Goal: Check status: Check status

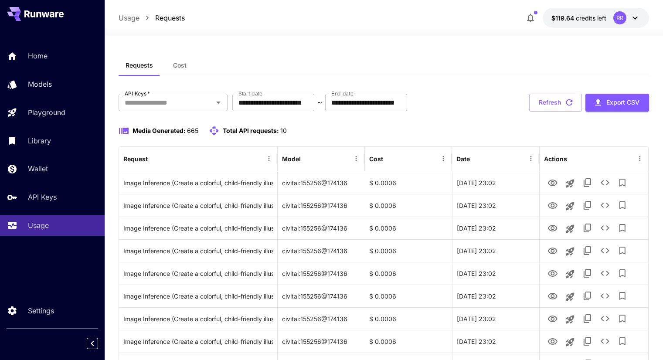
click at [37, 215] on div "Home Models Playground Library Wallet API Keys Usage" at bounding box center [52, 140] width 105 height 191
click at [37, 228] on p "Usage" at bounding box center [40, 225] width 21 height 10
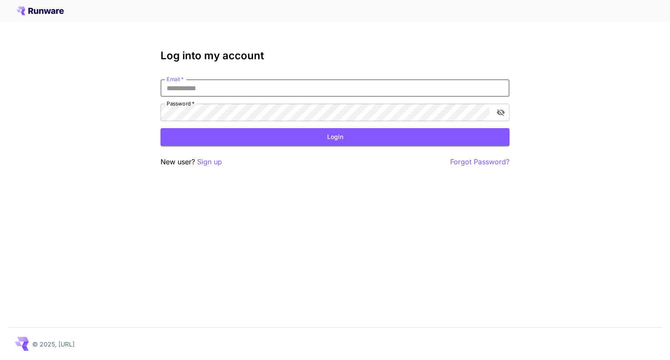
click at [236, 82] on input "Email   *" at bounding box center [334, 87] width 349 height 17
type input "**********"
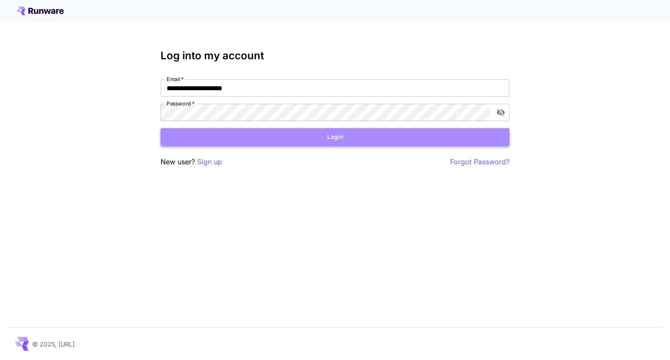
click at [249, 133] on button "Login" at bounding box center [334, 137] width 349 height 18
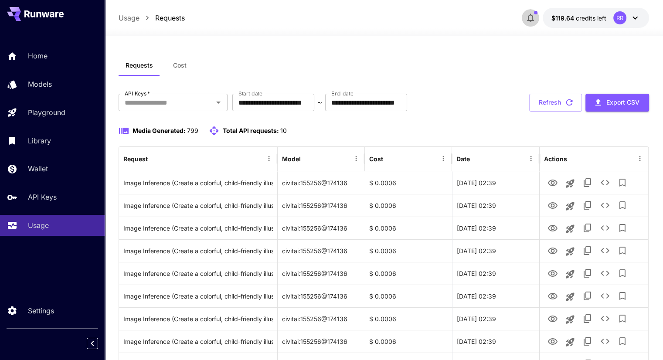
click at [533, 17] on icon "button" at bounding box center [530, 18] width 7 height 9
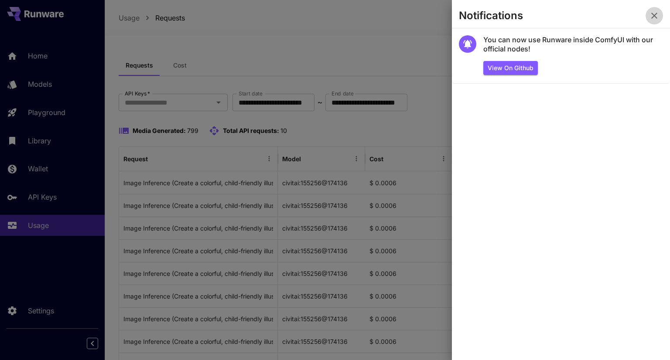
click at [651, 11] on icon "button" at bounding box center [654, 15] width 10 height 10
